Goal: Check status: Check status

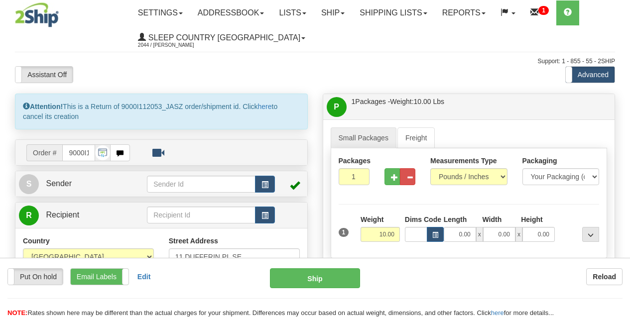
click at [416, 13] on link "Shipping lists" at bounding box center [393, 12] width 82 height 25
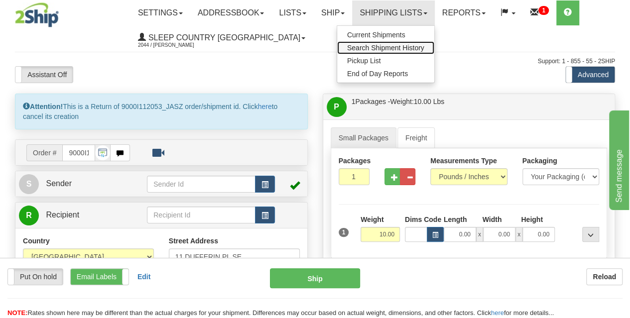
click at [379, 48] on span "Search Shipment History" at bounding box center [385, 48] width 77 height 8
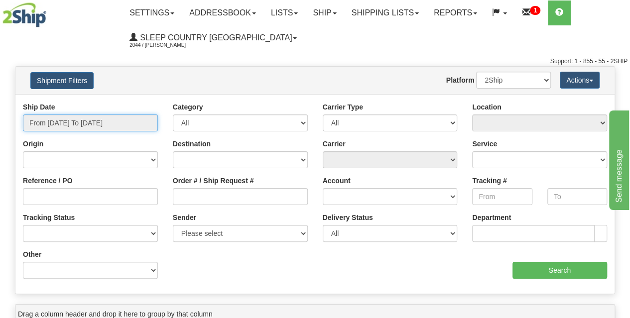
click at [99, 122] on input "From [DATE] To [DATE]" at bounding box center [90, 123] width 135 height 17
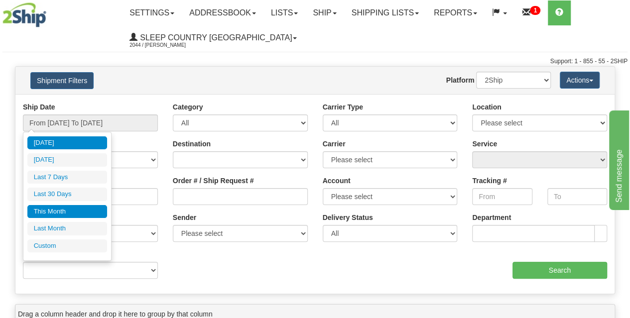
click at [70, 207] on li "This Month" at bounding box center [67, 211] width 80 height 13
type input "From [DATE] To [DATE]"
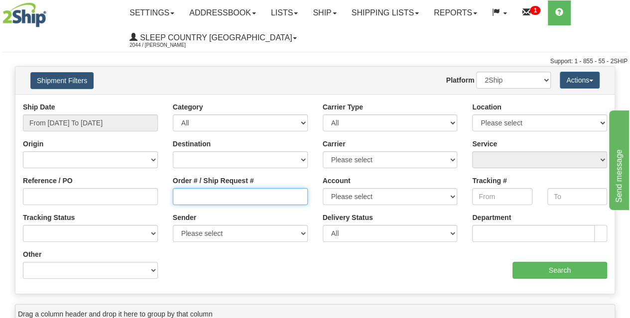
click at [197, 198] on input "Order # / Ship Request #" at bounding box center [240, 196] width 135 height 17
paste input "9000I119878"
type input "9000I119878"
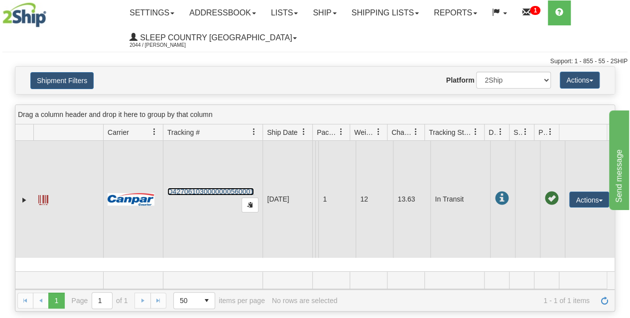
click at [220, 191] on link "D427061030000000560001" at bounding box center [210, 192] width 87 height 8
